Goal: Transaction & Acquisition: Purchase product/service

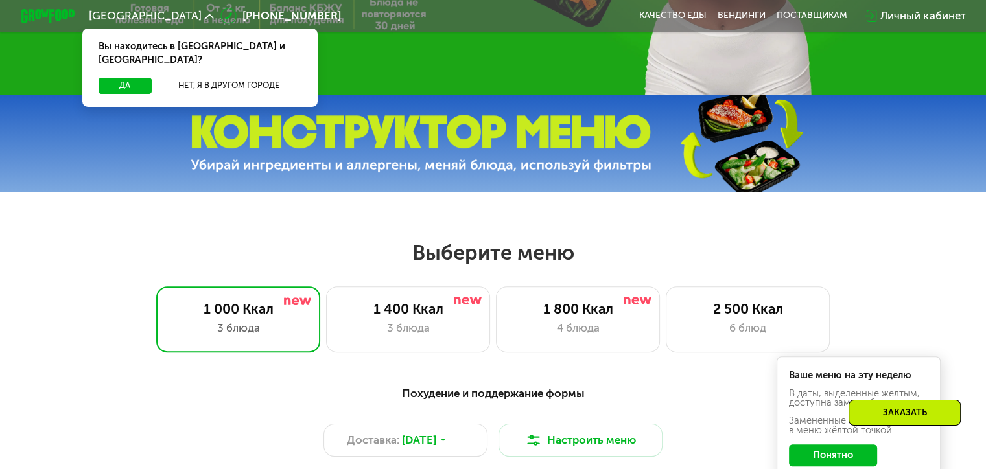
scroll to position [389, 0]
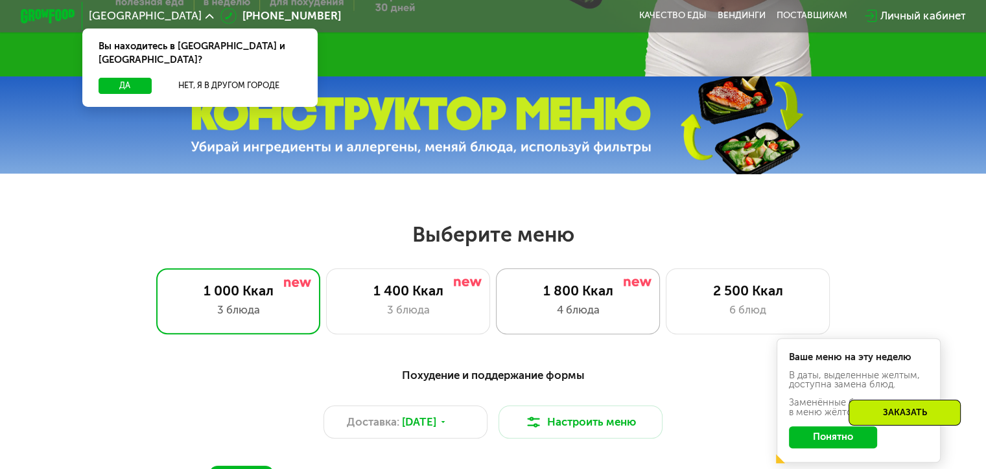
click at [581, 309] on div "4 блюда" at bounding box center [577, 310] width 135 height 16
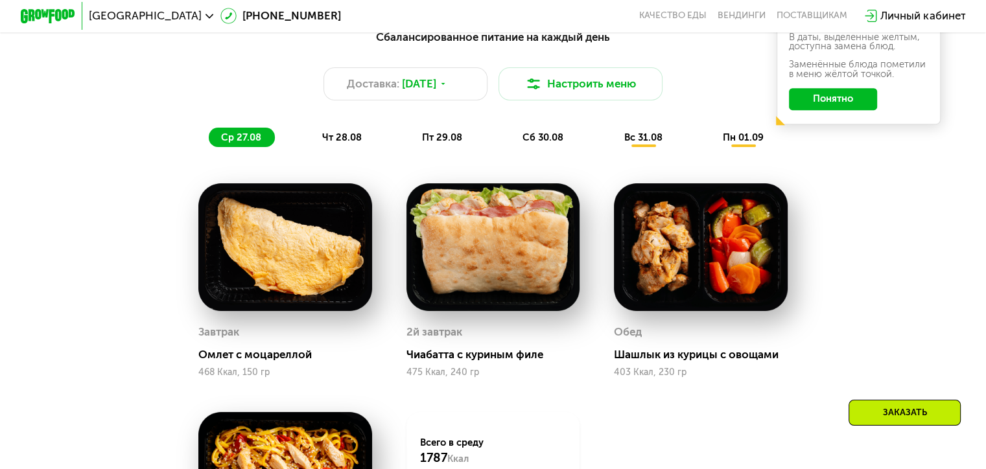
scroll to position [648, 0]
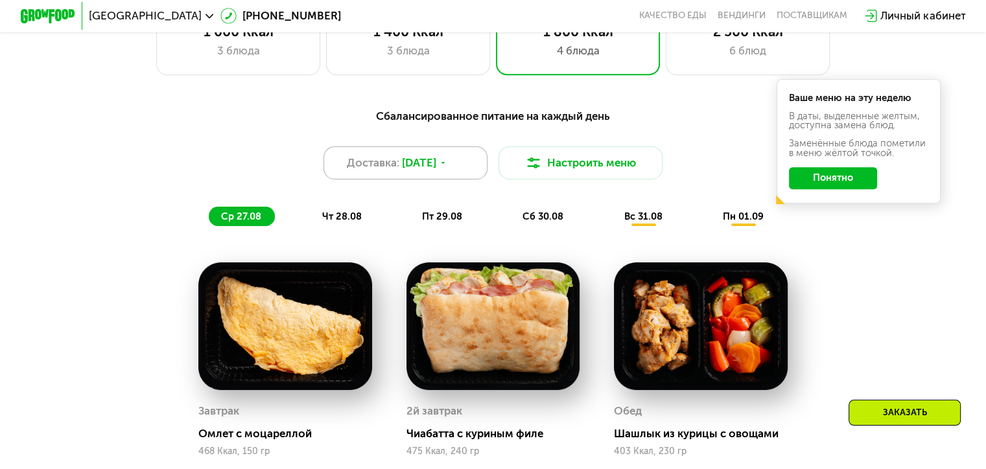
click at [421, 164] on span "[DATE]" at bounding box center [419, 163] width 34 height 16
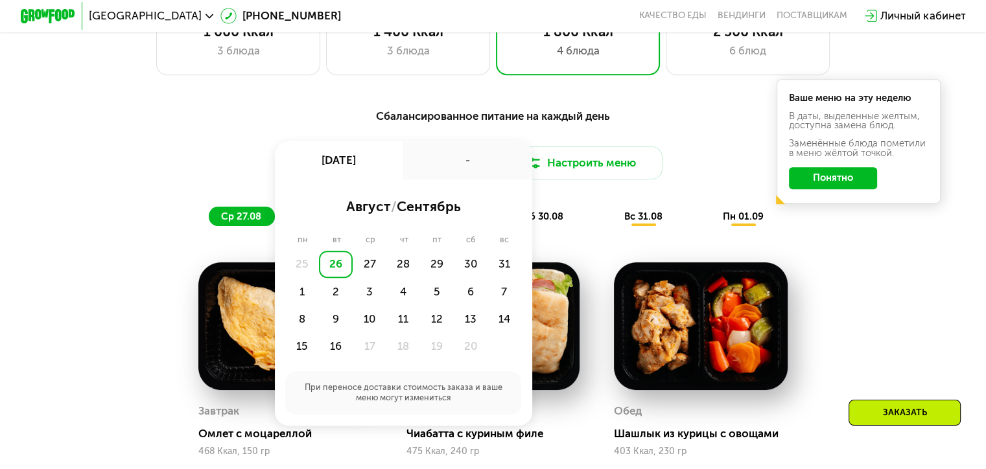
click at [159, 152] on div "Сбалансированное питание на каждый день Доставка: [DATE] авг, вт - август / сен…" at bounding box center [492, 167] width 811 height 119
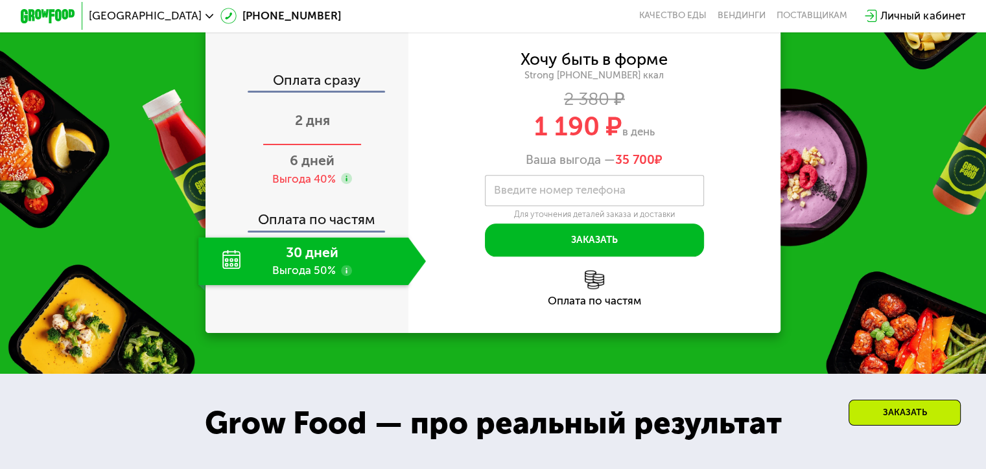
scroll to position [1490, 0]
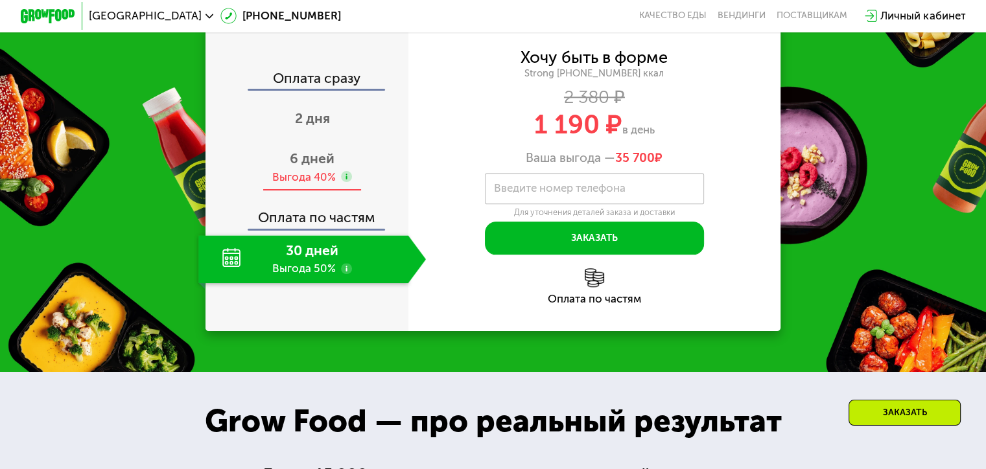
click at [302, 167] on span "6 дней" at bounding box center [312, 158] width 45 height 16
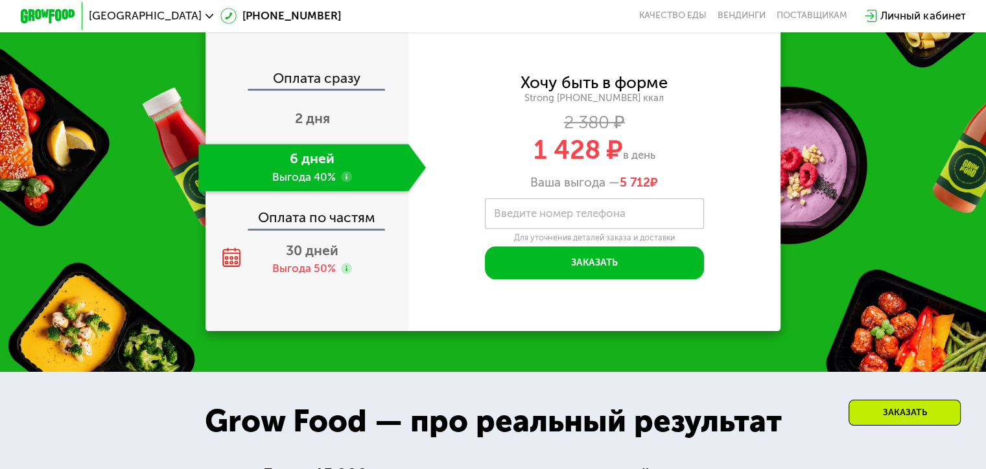
drag, startPoint x: 532, startPoint y: 162, endPoint x: 682, endPoint y: 172, distance: 150.7
click at [682, 163] on div "1 428 ₽ в день" at bounding box center [594, 150] width 373 height 26
click at [471, 187] on div "Хочу быть в форме Strong [PHONE_NUMBER] ккал 2 380 ₽ 1 428 ₽ в день Ваша выгода…" at bounding box center [594, 132] width 373 height 115
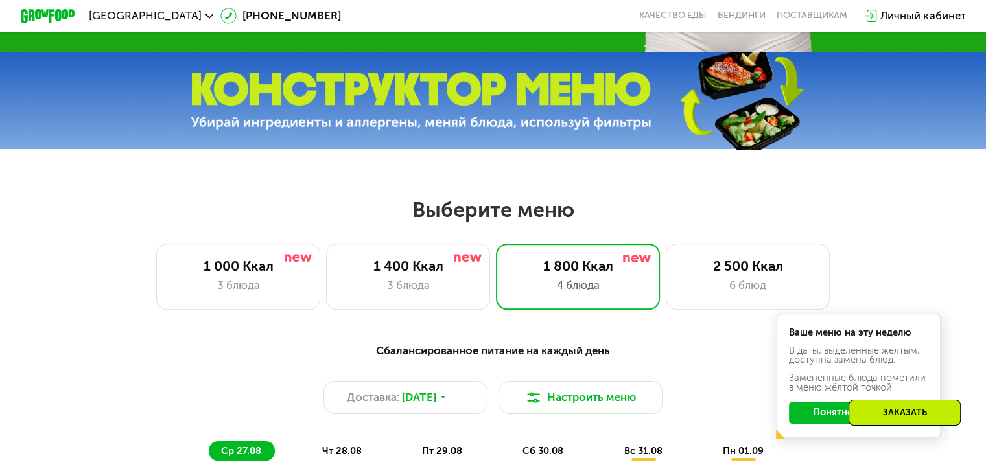
scroll to position [389, 0]
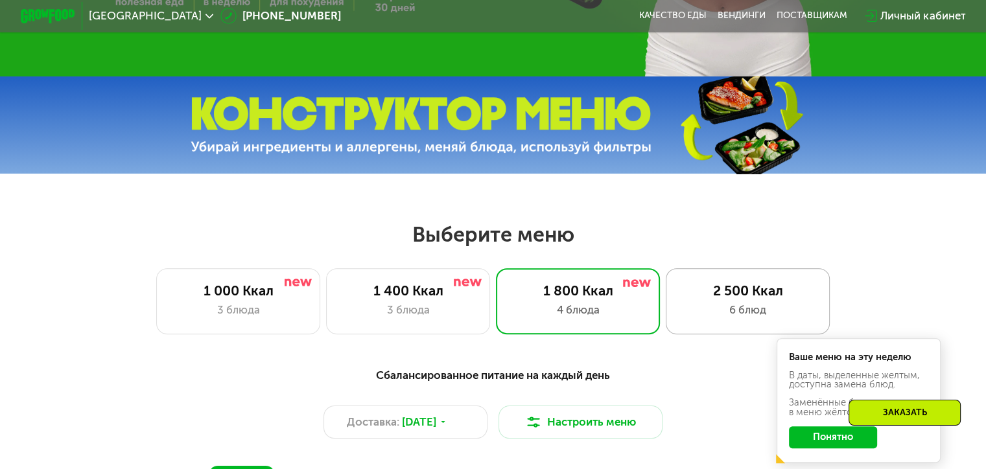
click at [716, 296] on div "2 500 Ккал" at bounding box center [747, 291] width 135 height 16
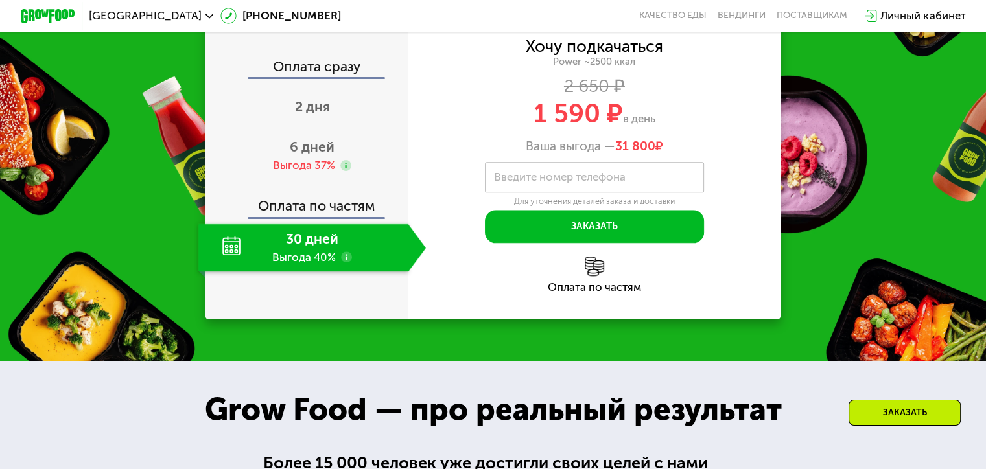
scroll to position [1555, 0]
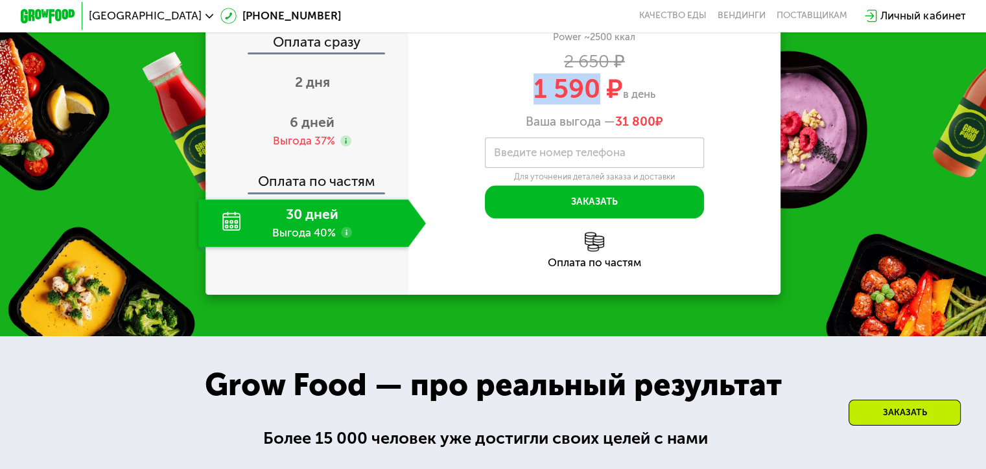
drag, startPoint x: 535, startPoint y: 231, endPoint x: 596, endPoint y: 230, distance: 61.6
click at [596, 104] on span "1 590 ₽" at bounding box center [577, 88] width 89 height 31
click at [308, 148] on div "Выгода 37%" at bounding box center [304, 140] width 62 height 15
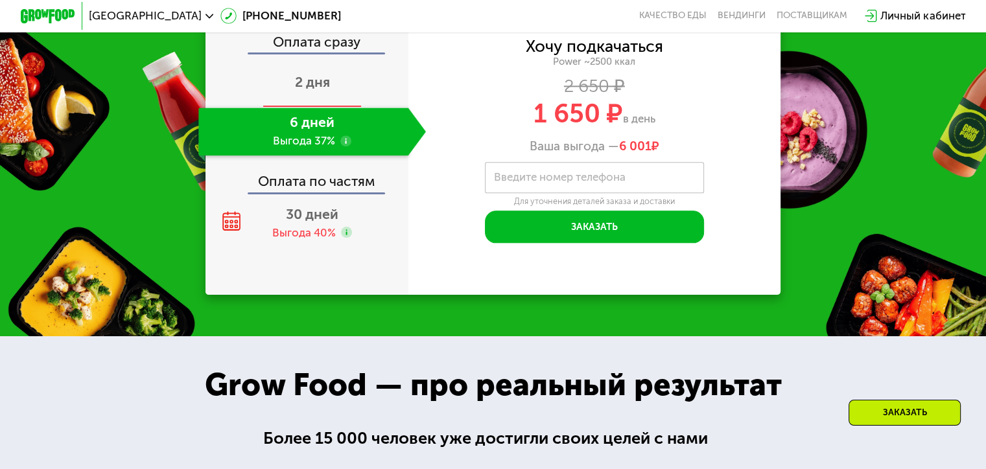
click at [305, 90] on span "2 дня" at bounding box center [312, 82] width 35 height 16
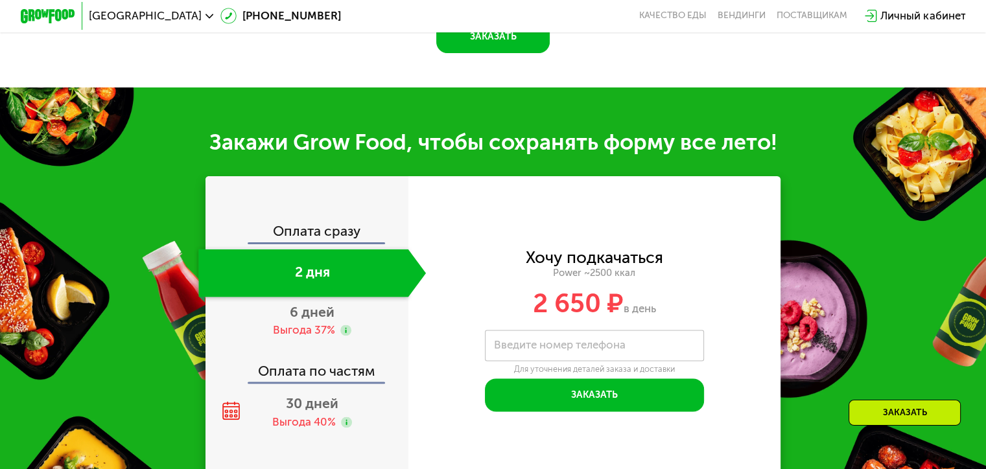
scroll to position [1622, 0]
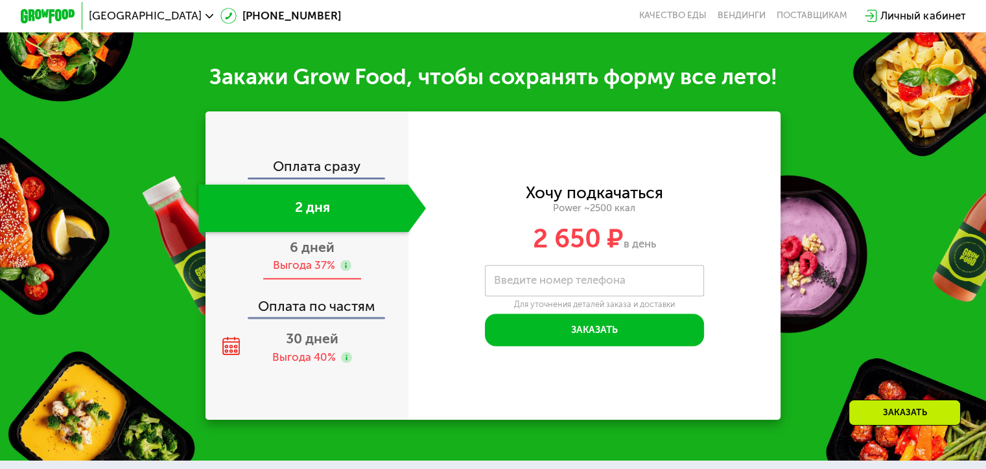
click at [299, 273] on div "Выгода 37%" at bounding box center [304, 265] width 62 height 15
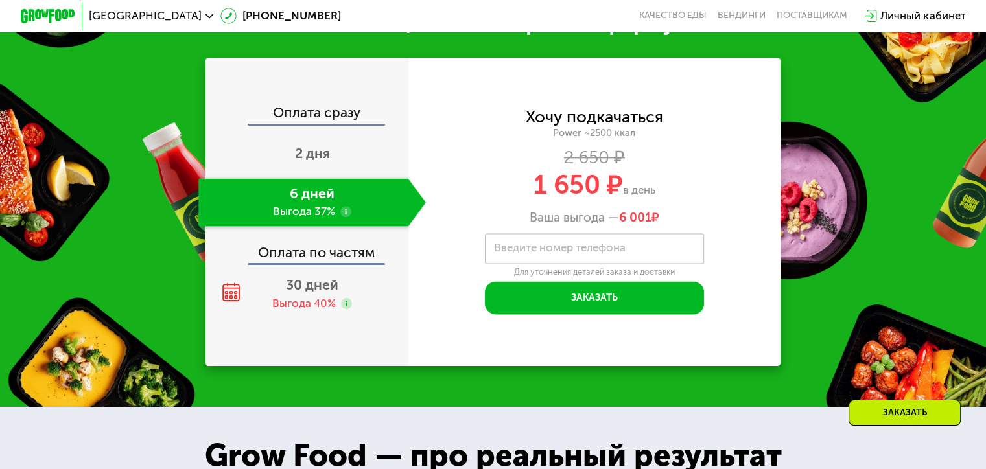
scroll to position [1569, 0]
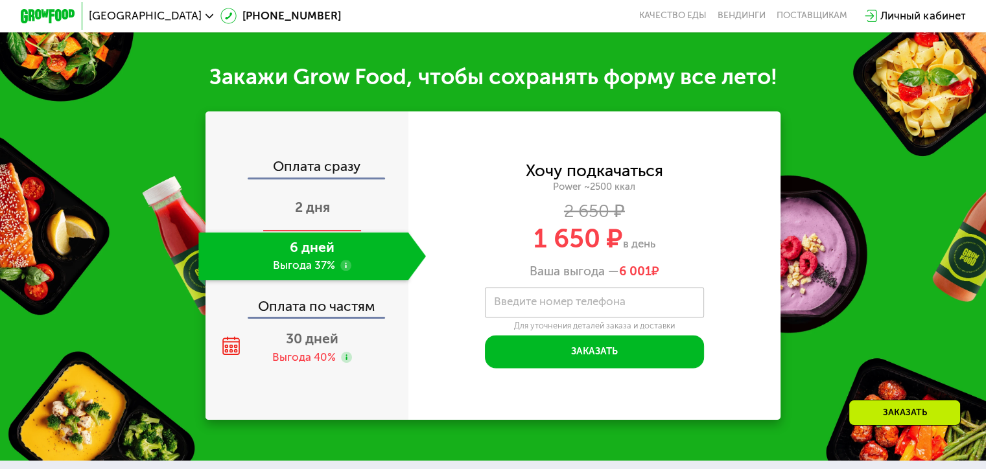
click at [304, 215] on span "2 дня" at bounding box center [312, 207] width 35 height 16
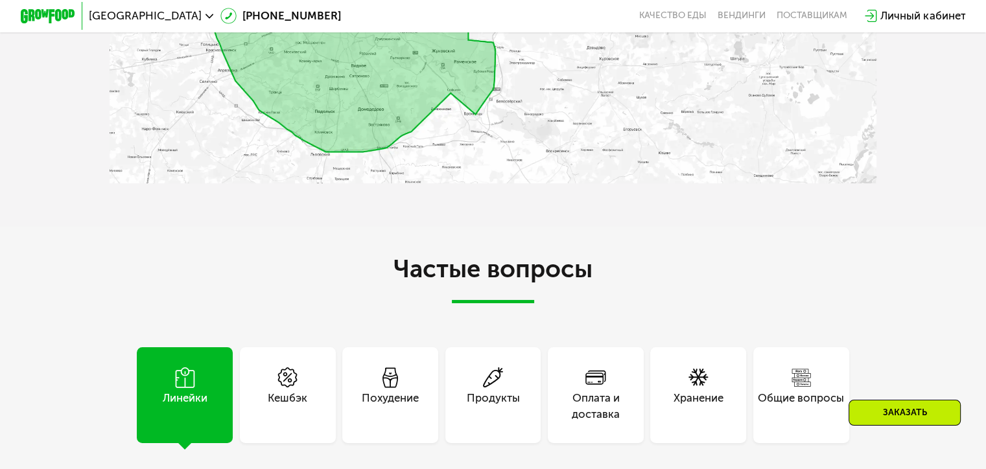
scroll to position [3124, 0]
